Goal: Information Seeking & Learning: Learn about a topic

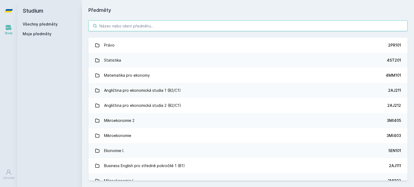
click at [121, 26] on input "search" at bounding box center [247, 25] width 319 height 11
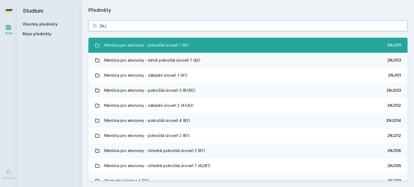
type input "2NJ"
click at [157, 43] on div "Němčina pro ekonomy - pokročilá úroveň 1 (B1)" at bounding box center [146, 45] width 85 height 11
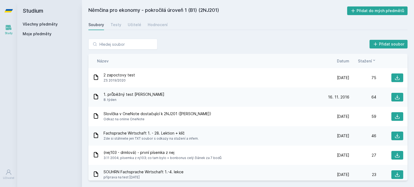
click at [344, 57] on div "Název Datum Stažení" at bounding box center [247, 61] width 319 height 14
click at [344, 63] on span "Datum" at bounding box center [343, 61] width 12 height 6
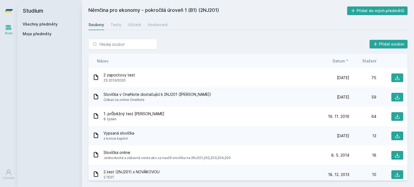
click at [344, 63] on span "Datum" at bounding box center [338, 61] width 12 height 6
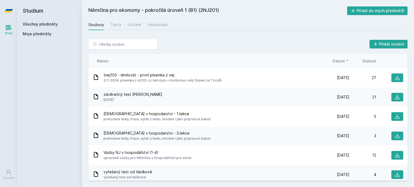
click at [344, 63] on span "Datum" at bounding box center [338, 61] width 12 height 6
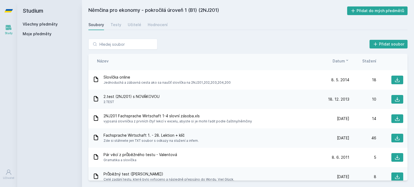
scroll to position [75, 0]
click at [395, 117] on icon at bounding box center [396, 118] width 5 height 5
